Goal: Check status

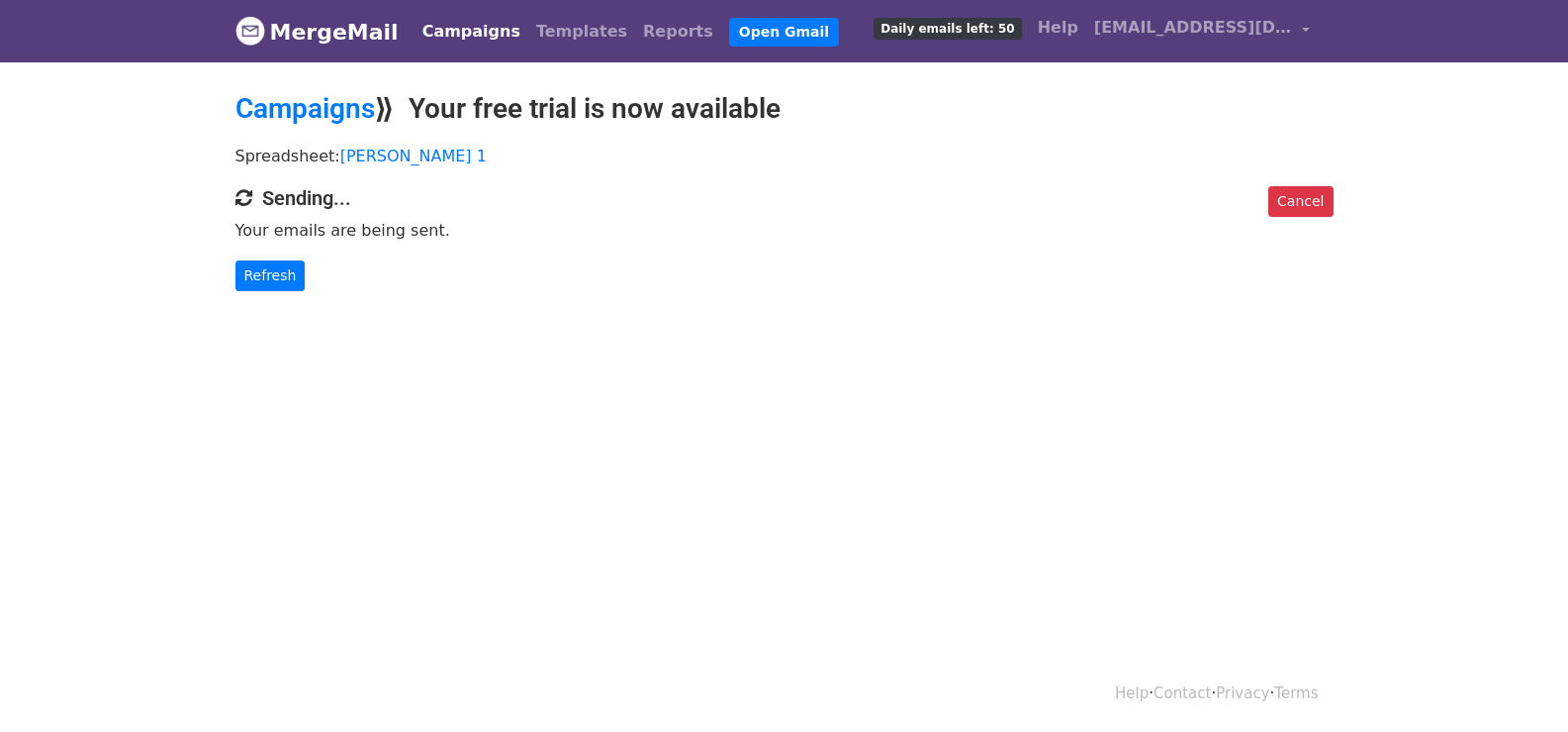
scroll to position [3, 0]
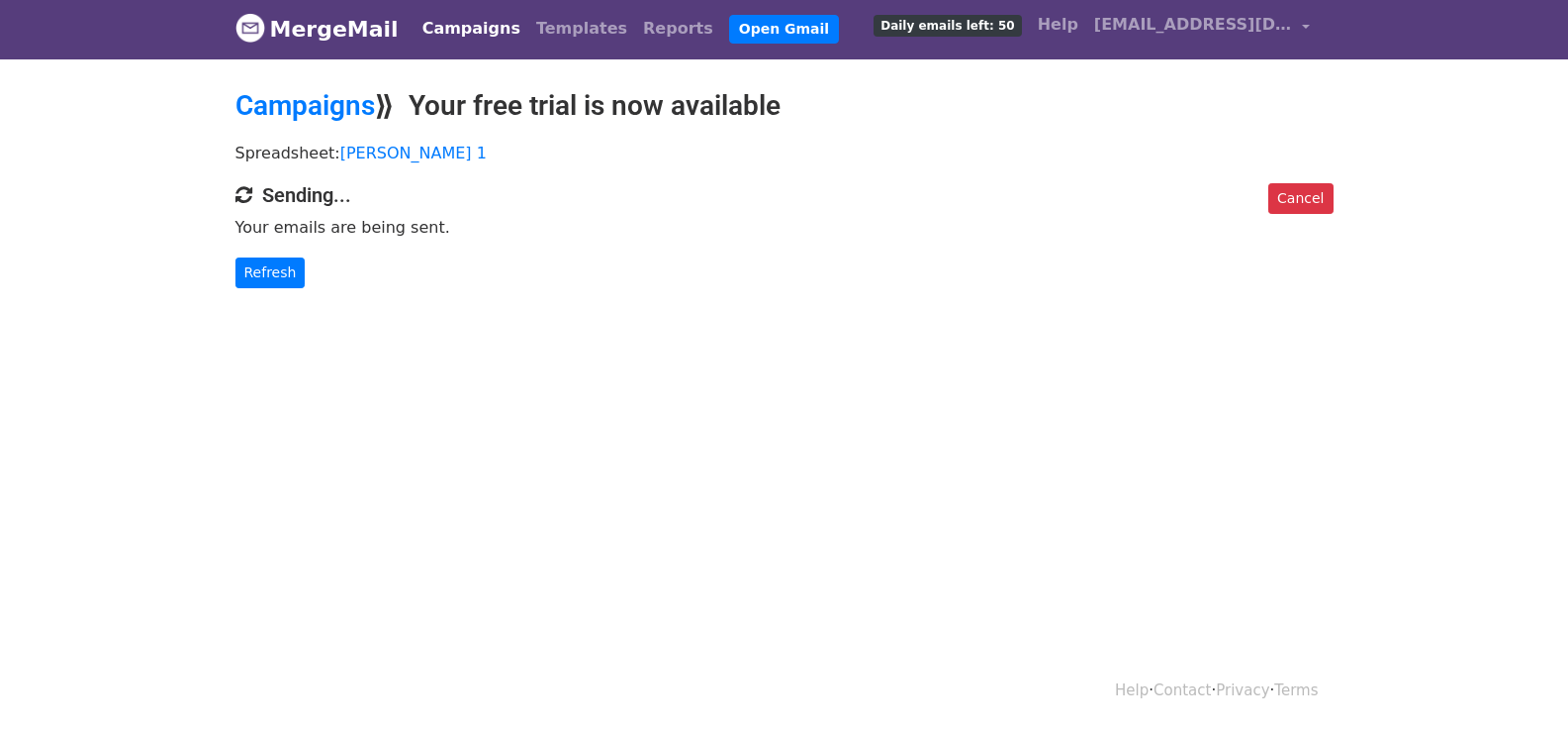
click at [274, 254] on div "Cancel Sending... Your emails are being sent. Refresh" at bounding box center [784, 235] width 1128 height 105
click at [275, 266] on link "Refresh" at bounding box center [270, 272] width 70 height 31
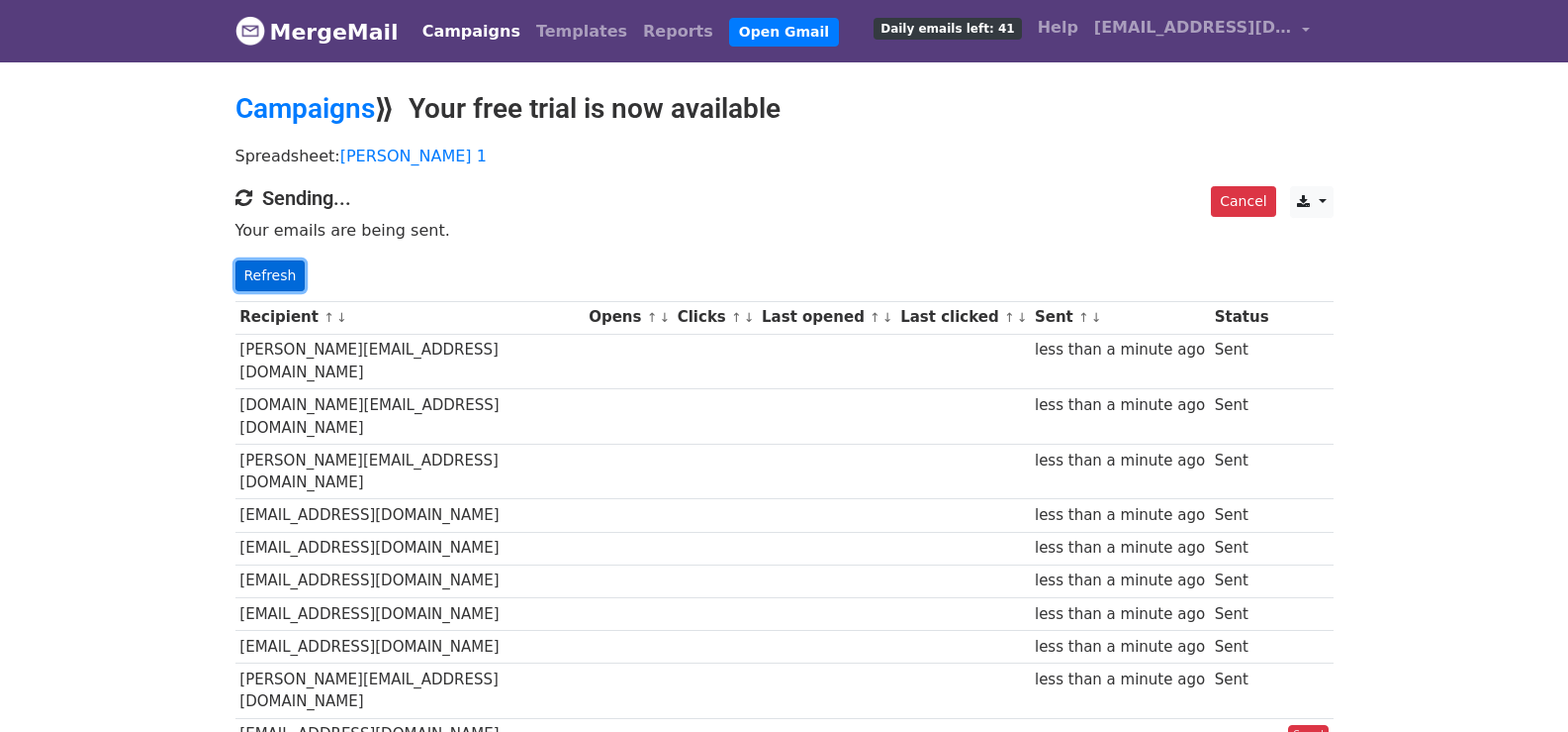
click at [273, 276] on link "Refresh" at bounding box center [270, 275] width 70 height 31
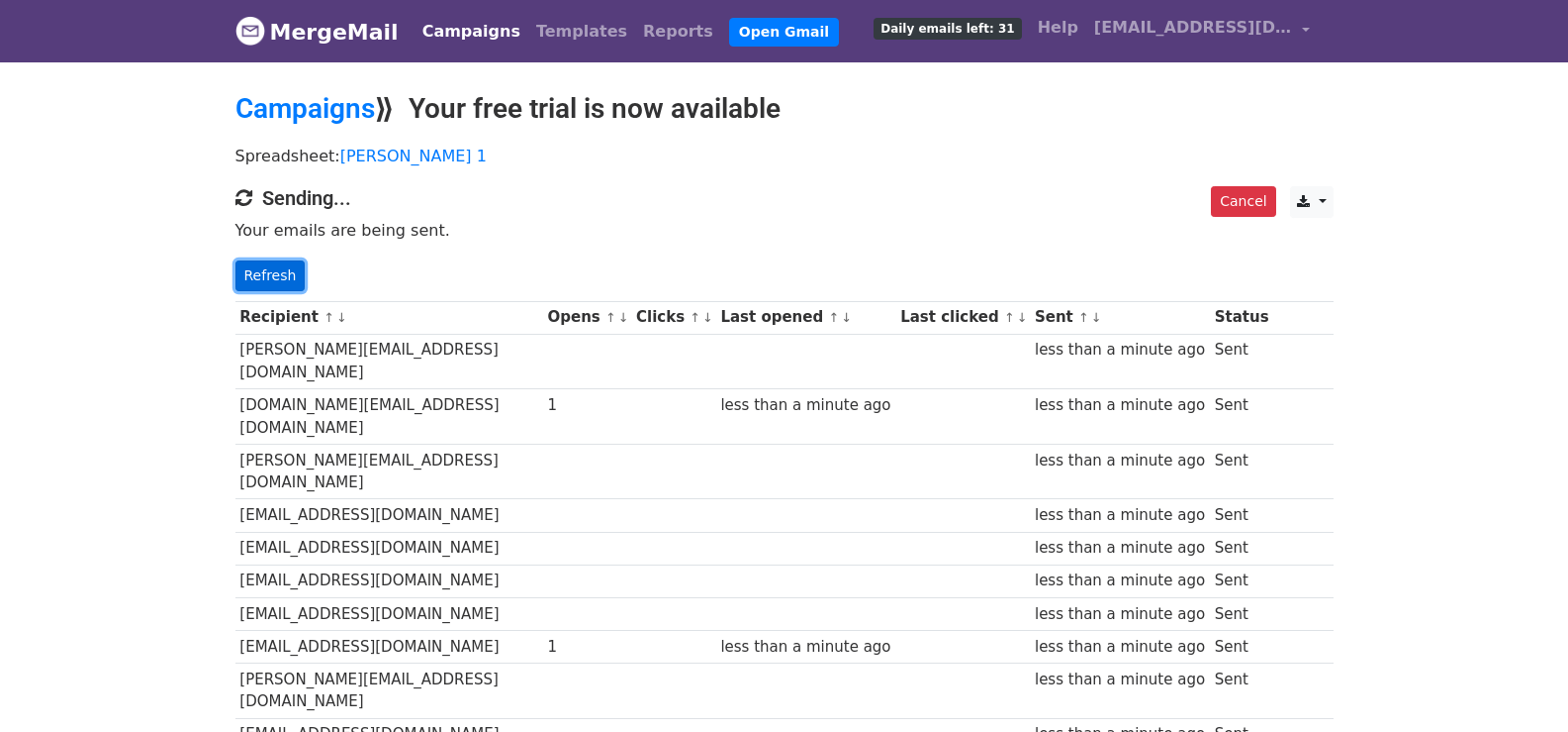
click at [280, 286] on link "Refresh" at bounding box center [270, 275] width 70 height 31
click at [283, 260] on link "Refresh" at bounding box center [270, 275] width 70 height 31
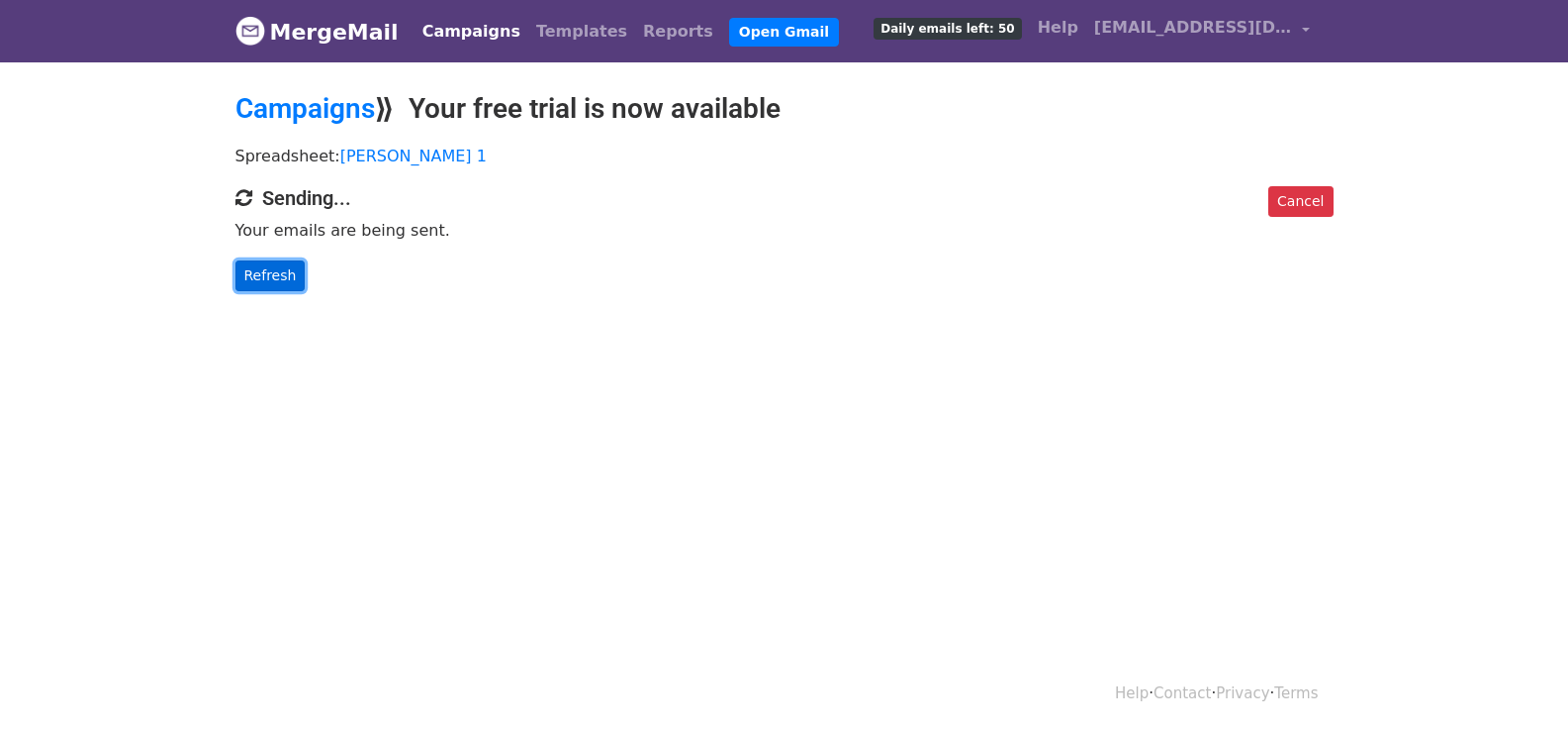
click at [254, 277] on link "Refresh" at bounding box center [270, 275] width 70 height 31
